Goal: Task Accomplishment & Management: Use online tool/utility

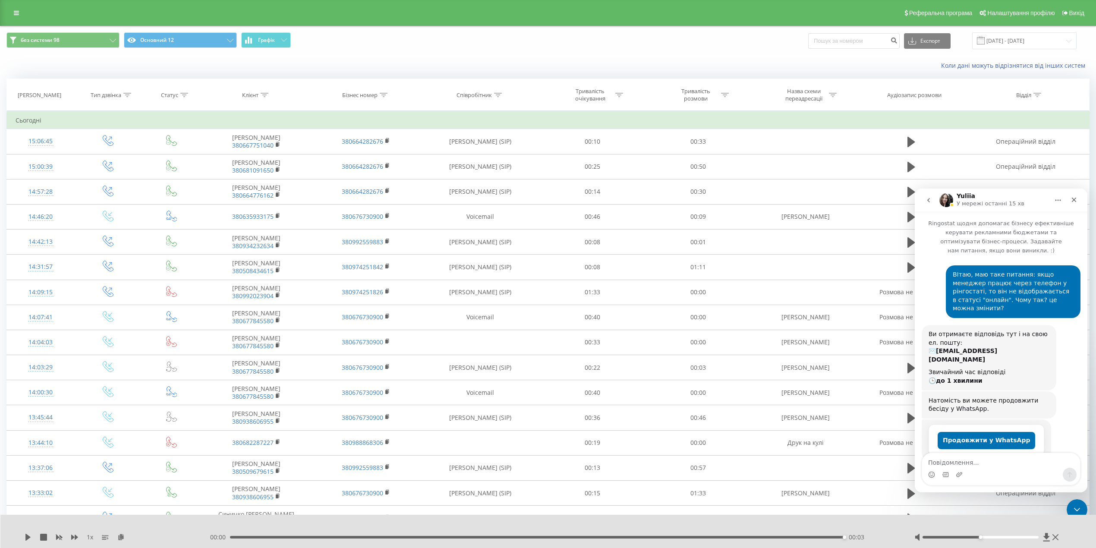
scroll to position [828, 0]
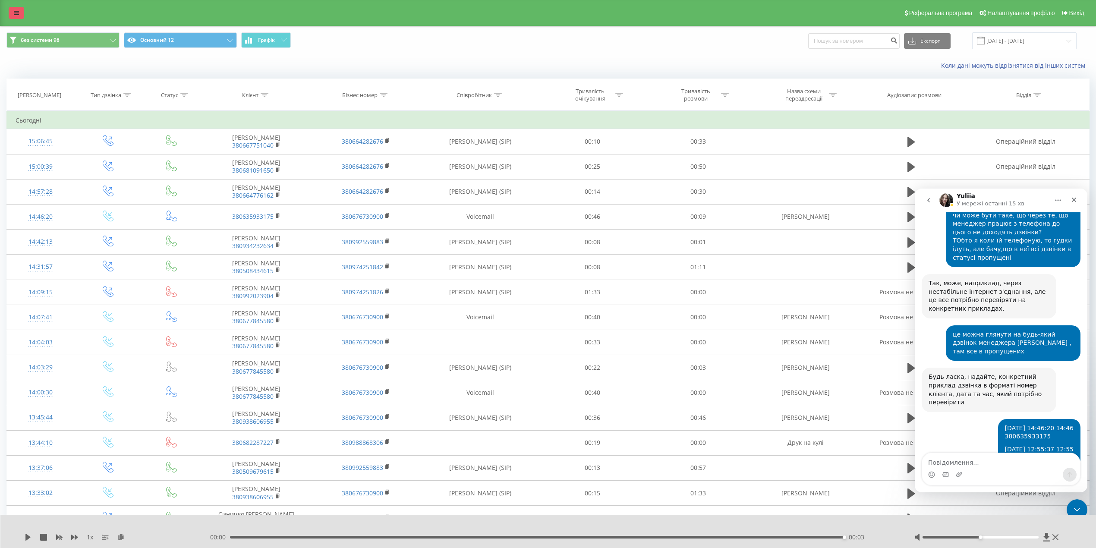
click at [21, 7] on link at bounding box center [17, 13] width 16 height 12
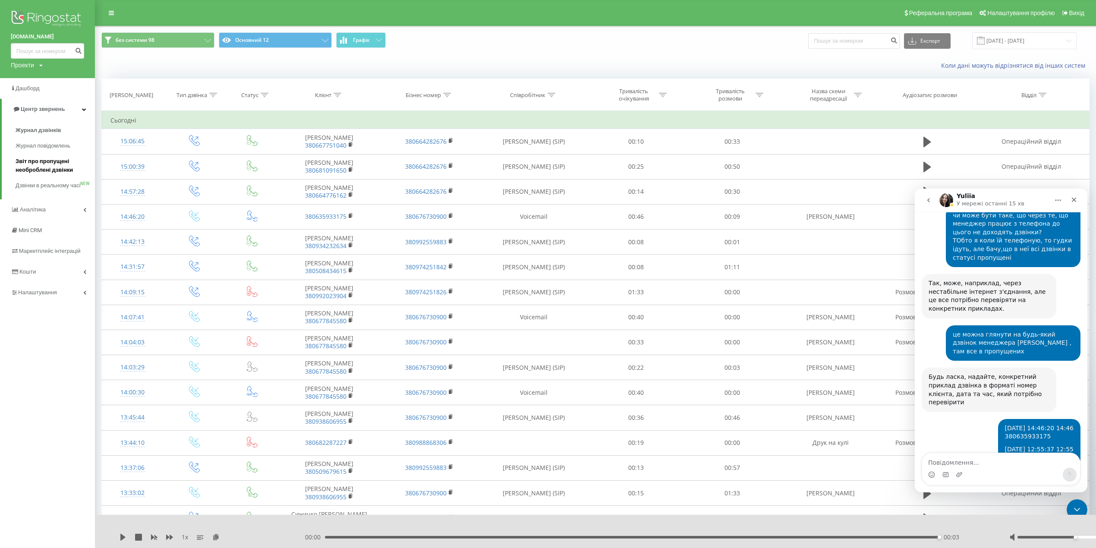
click at [59, 162] on span "Звіт про пропущені необроблені дзвінки" at bounding box center [53, 165] width 75 height 17
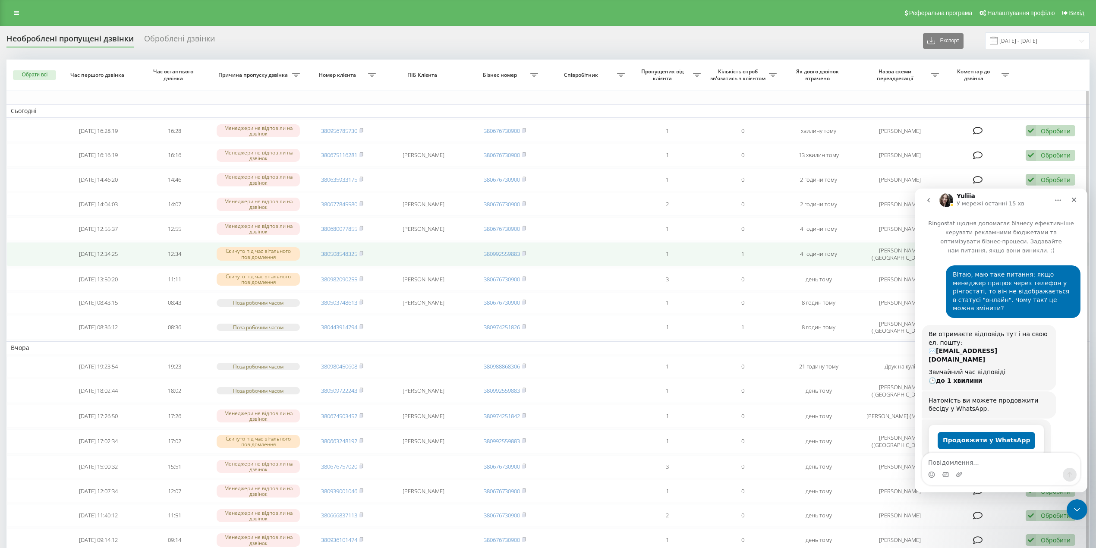
scroll to position [828, 0]
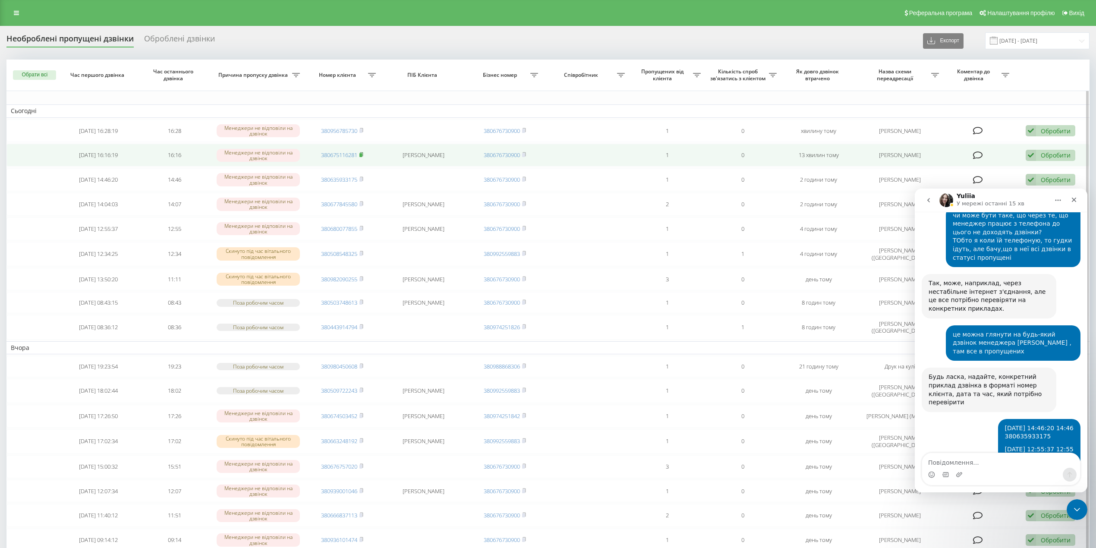
click at [362, 155] on rect at bounding box center [360, 155] width 3 height 4
click at [362, 154] on rect at bounding box center [360, 155] width 3 height 4
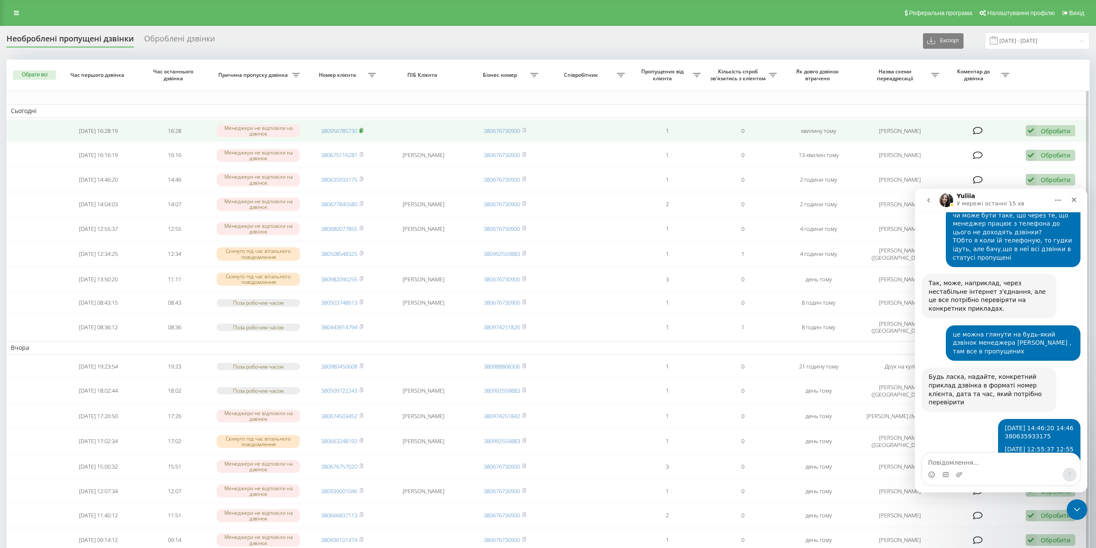
click at [362, 129] on rect at bounding box center [360, 131] width 3 height 4
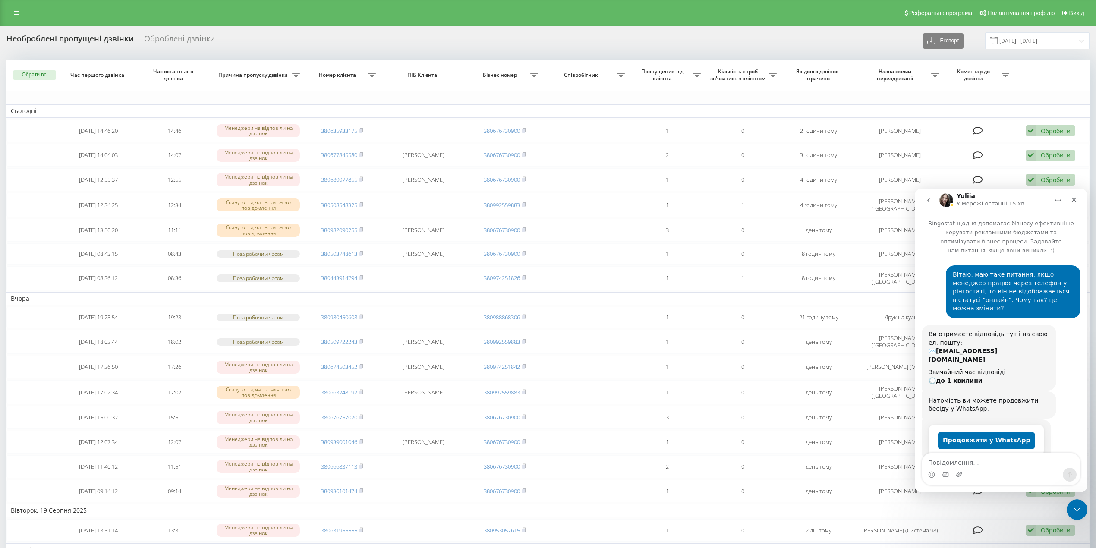
scroll to position [828, 0]
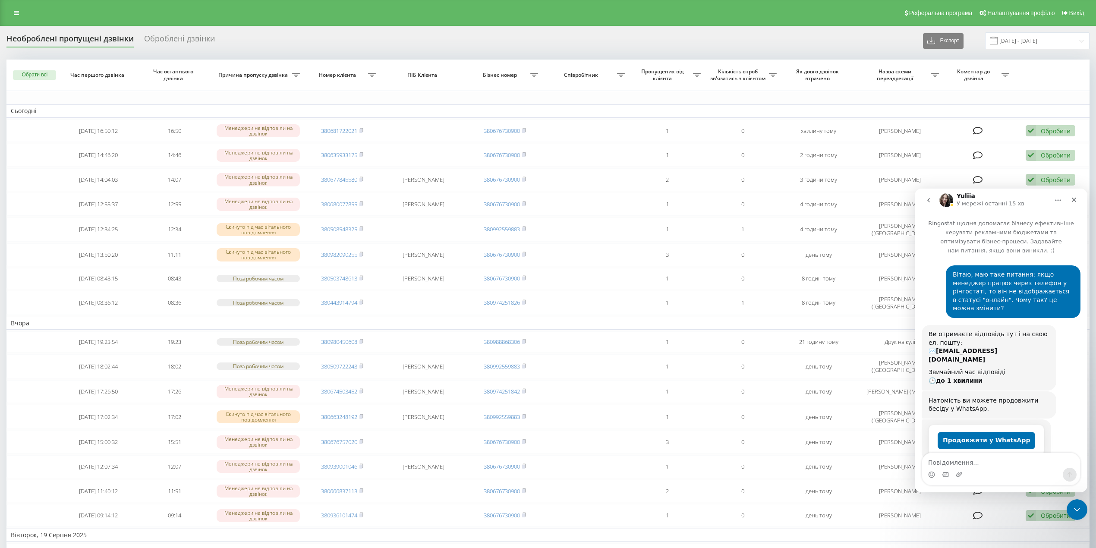
scroll to position [828, 0]
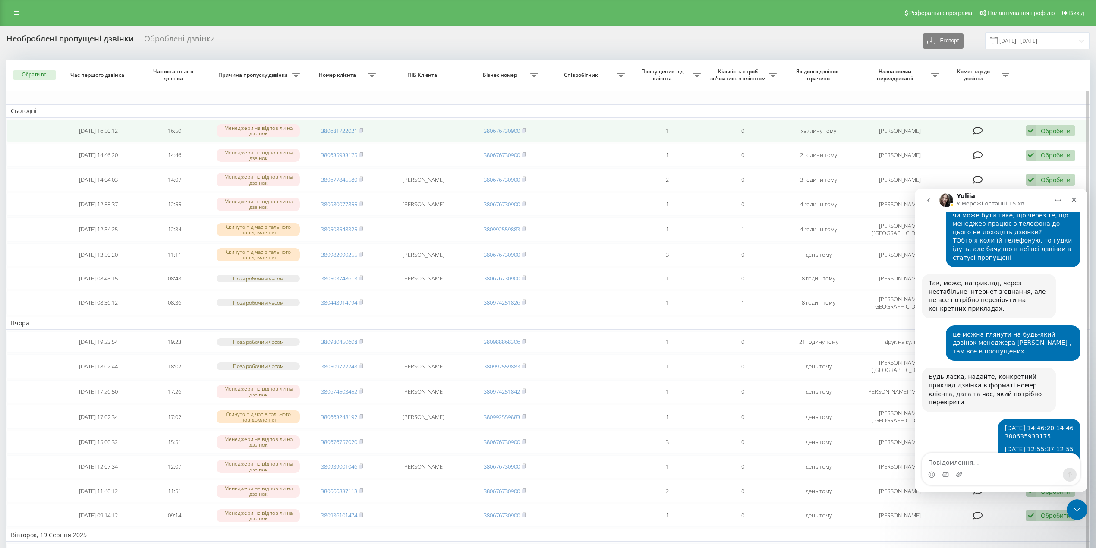
click at [366, 129] on td "380681722021" at bounding box center [342, 131] width 76 height 23
click at [362, 131] on rect at bounding box center [360, 131] width 3 height 4
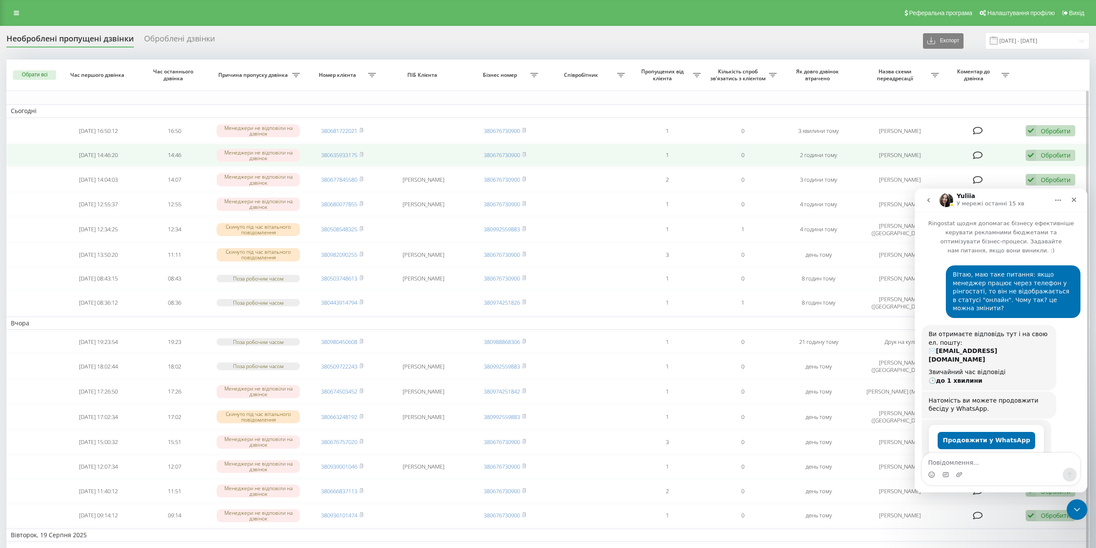
scroll to position [828, 0]
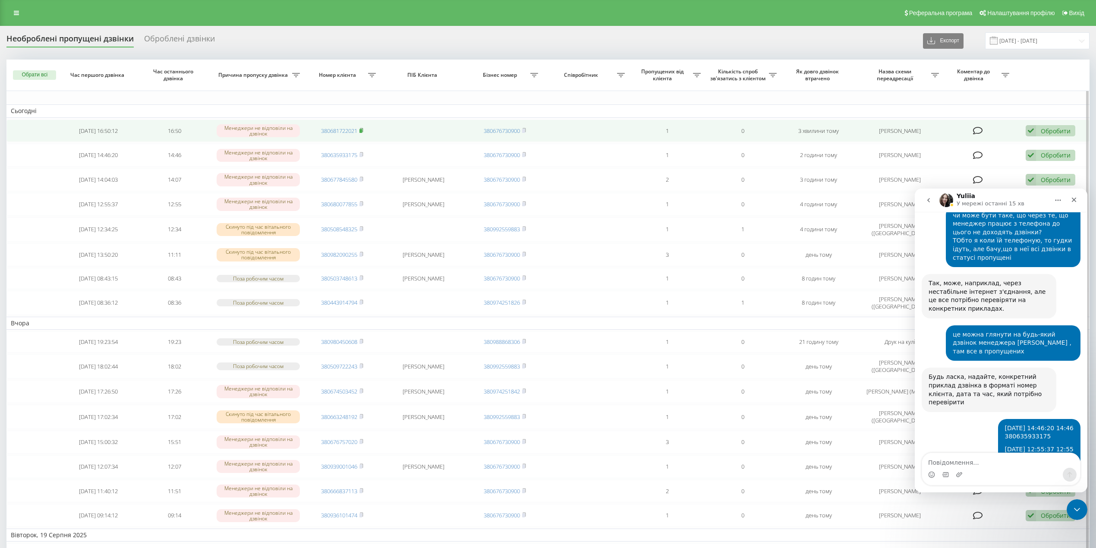
click at [362, 130] on rect at bounding box center [360, 131] width 3 height 4
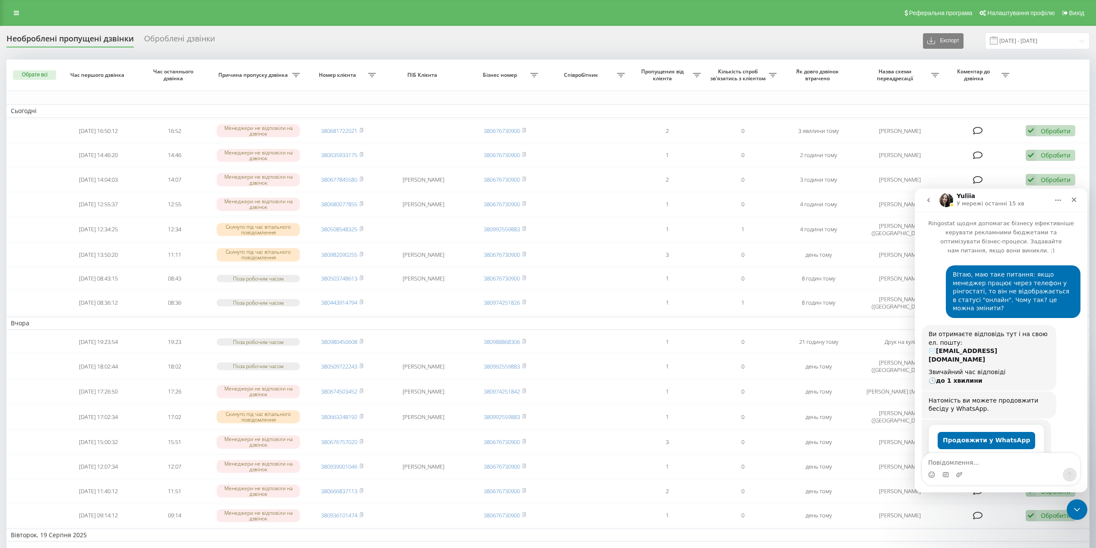
scroll to position [828, 0]
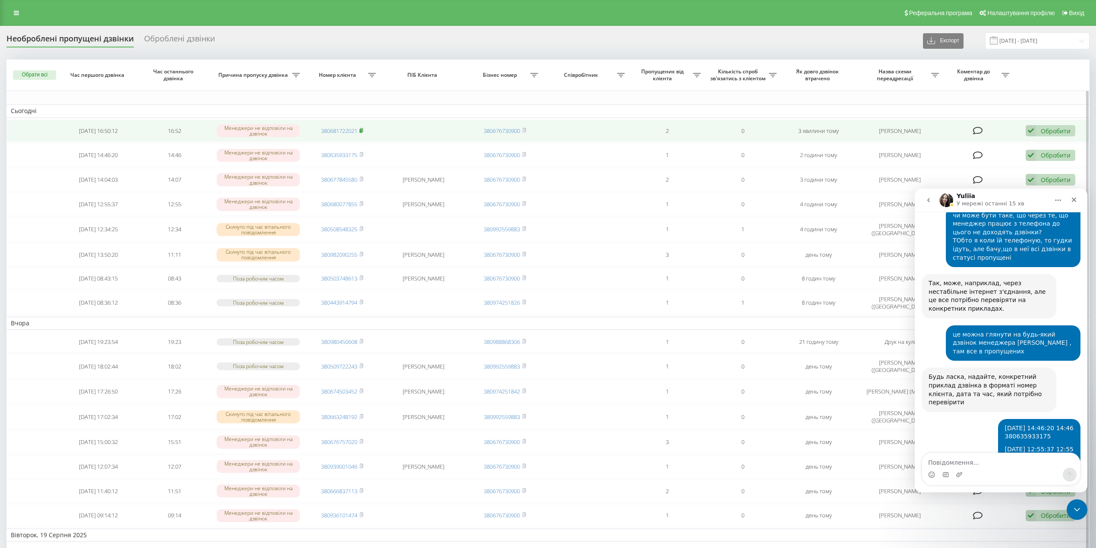
click at [362, 129] on rect at bounding box center [360, 131] width 3 height 4
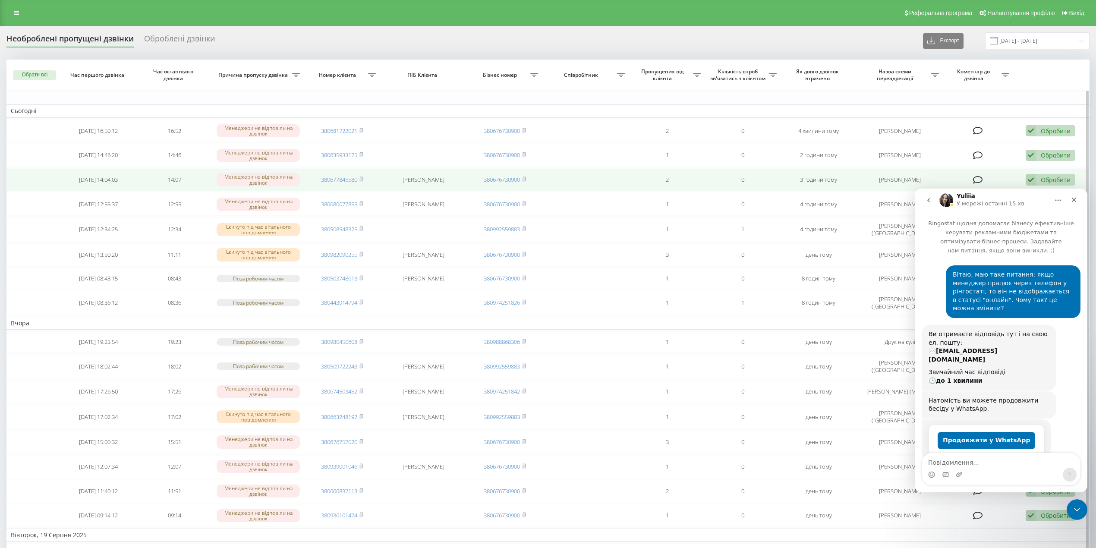
scroll to position [828, 0]
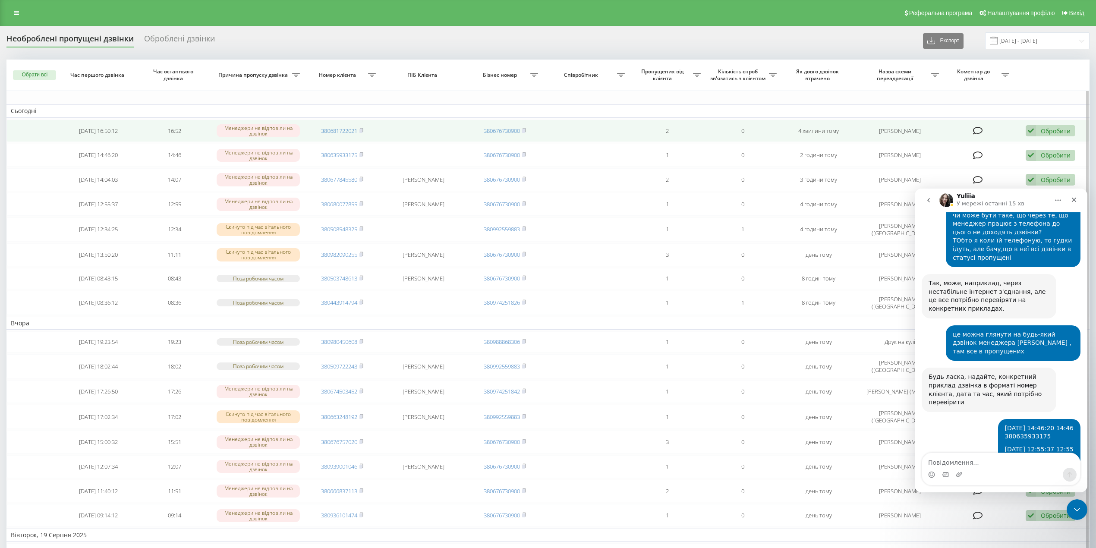
click at [365, 126] on td "380681722021" at bounding box center [342, 131] width 76 height 23
click at [362, 129] on rect at bounding box center [360, 131] width 3 height 4
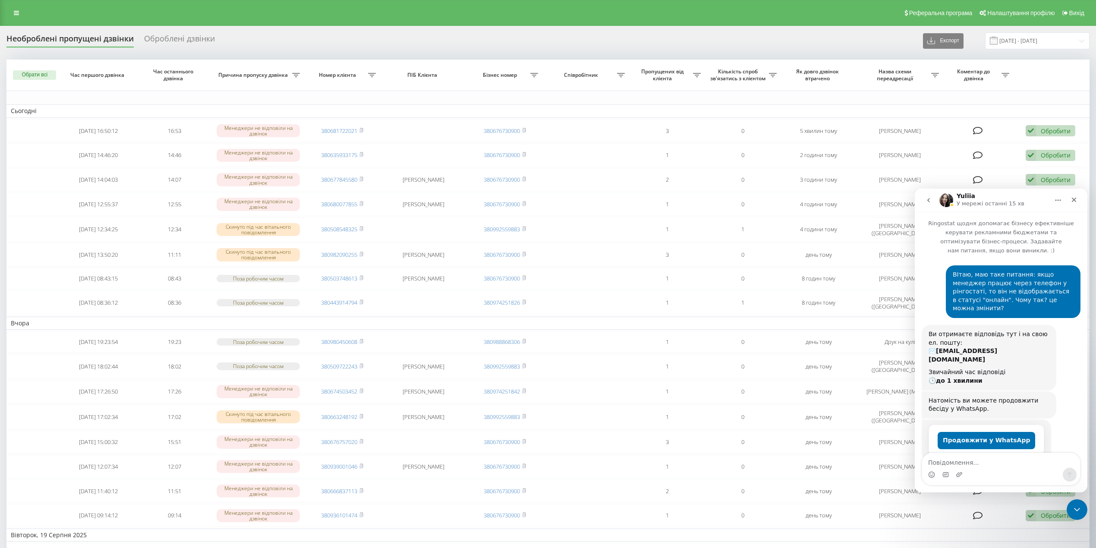
scroll to position [828, 0]
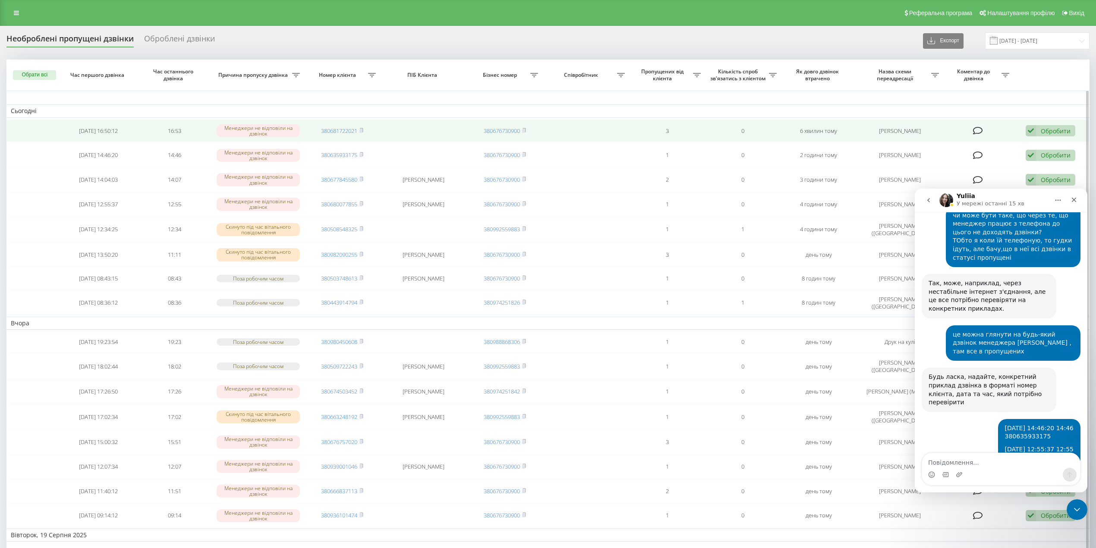
click at [1067, 130] on div "Обробити" at bounding box center [1056, 131] width 30 height 8
click at [1029, 163] on span "Зв'язався з клієнтом за допомогою іншого каналу" at bounding box center [994, 160] width 148 height 8
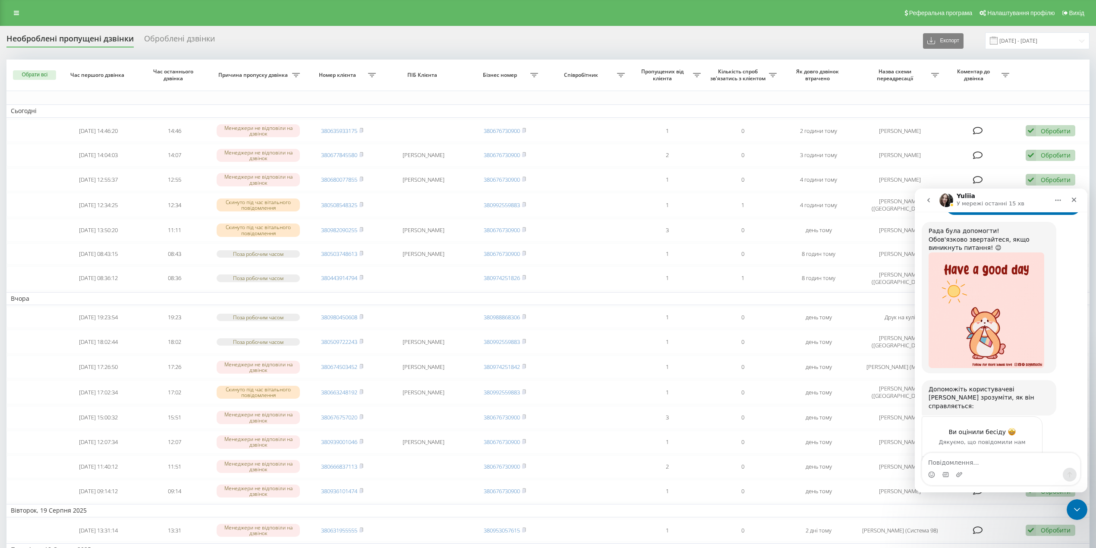
scroll to position [828, 0]
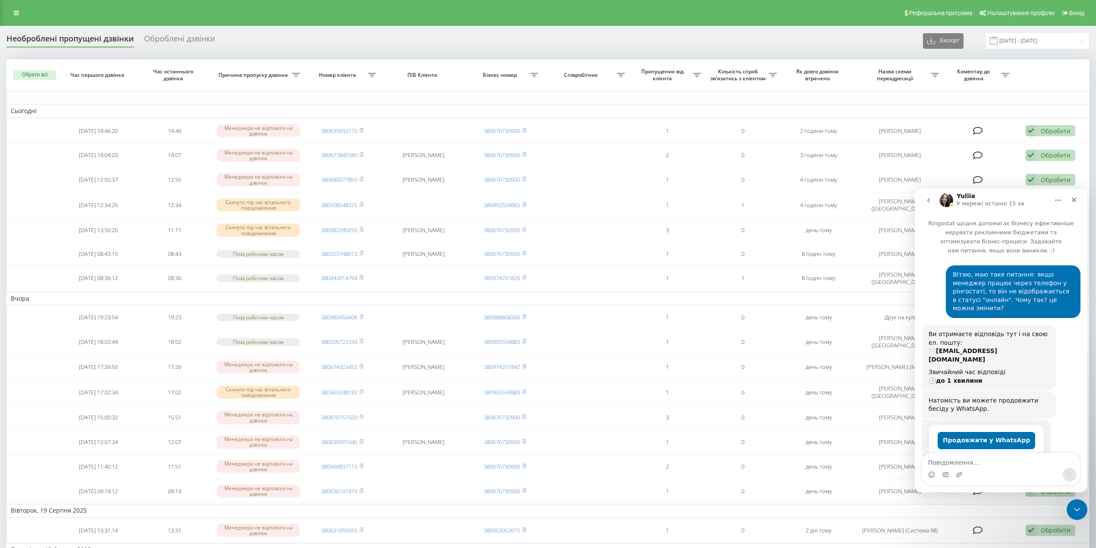
scroll to position [828, 0]
